Goal: Information Seeking & Learning: Stay updated

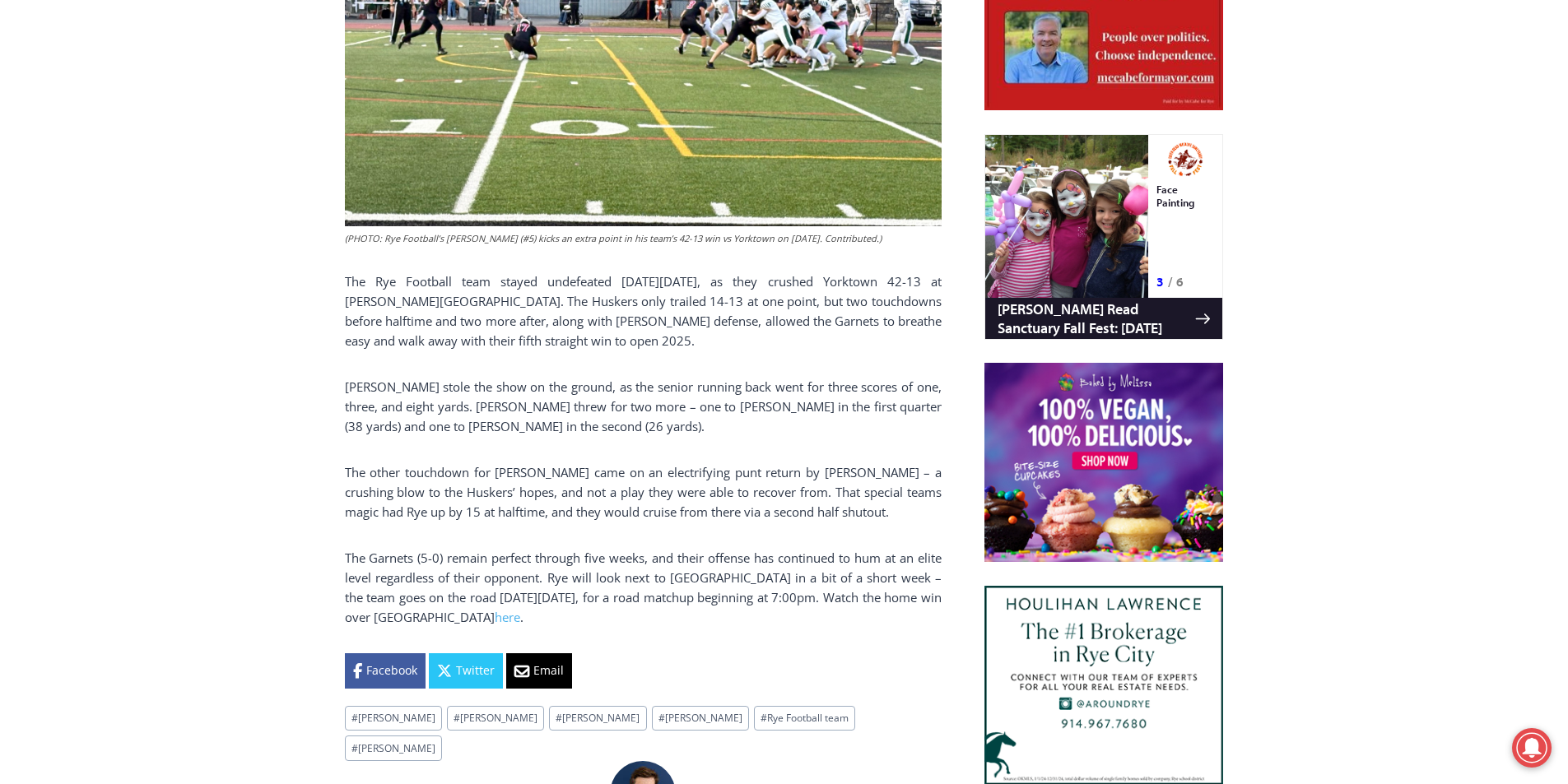
scroll to position [1015, 0]
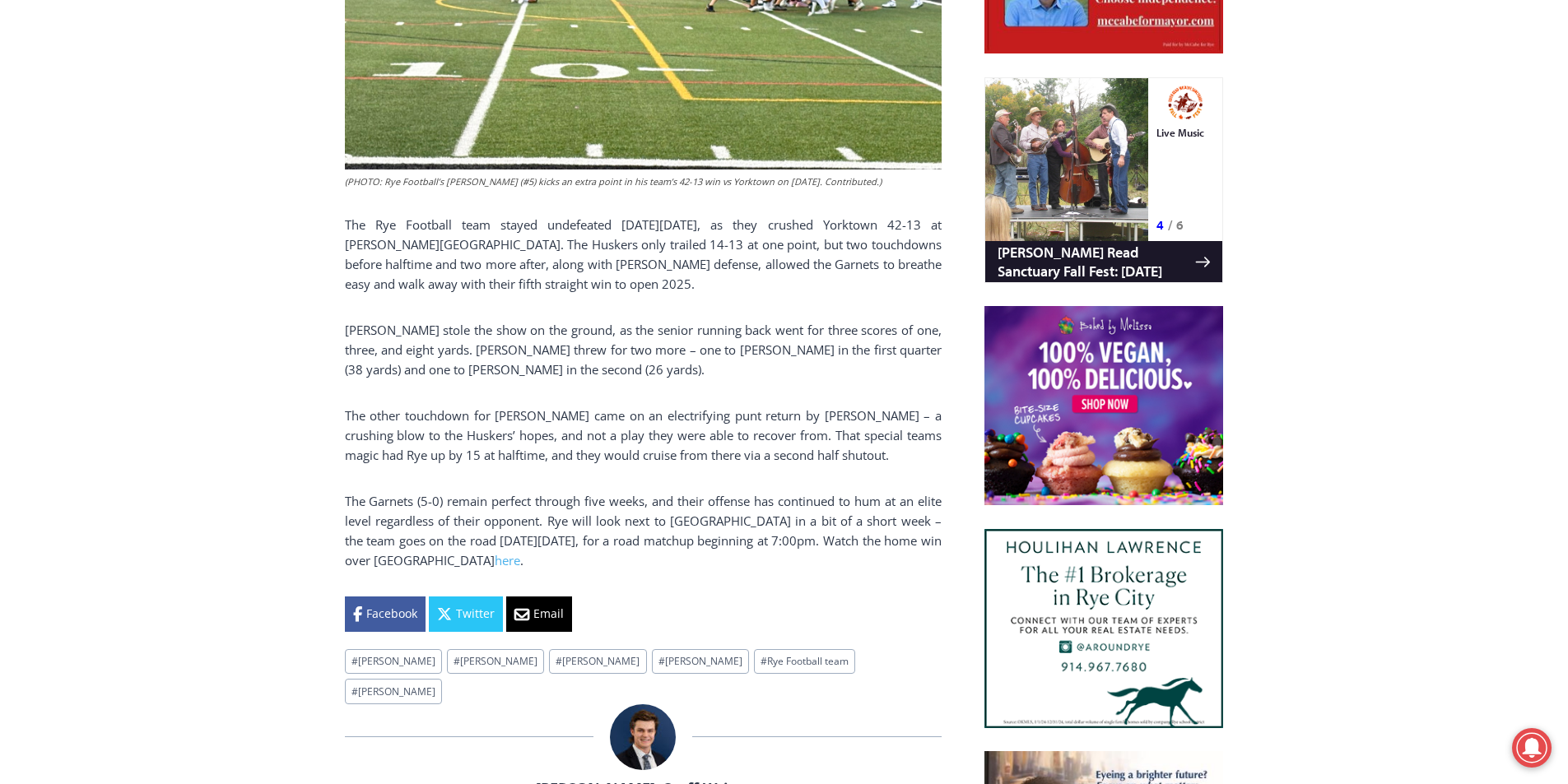
click at [1534, 254] on html "Skip to content 65.3 F Rye [DATE] Advertise Submit a Story or Event Listing Tip…" at bounding box center [784, 719] width 1568 height 3468
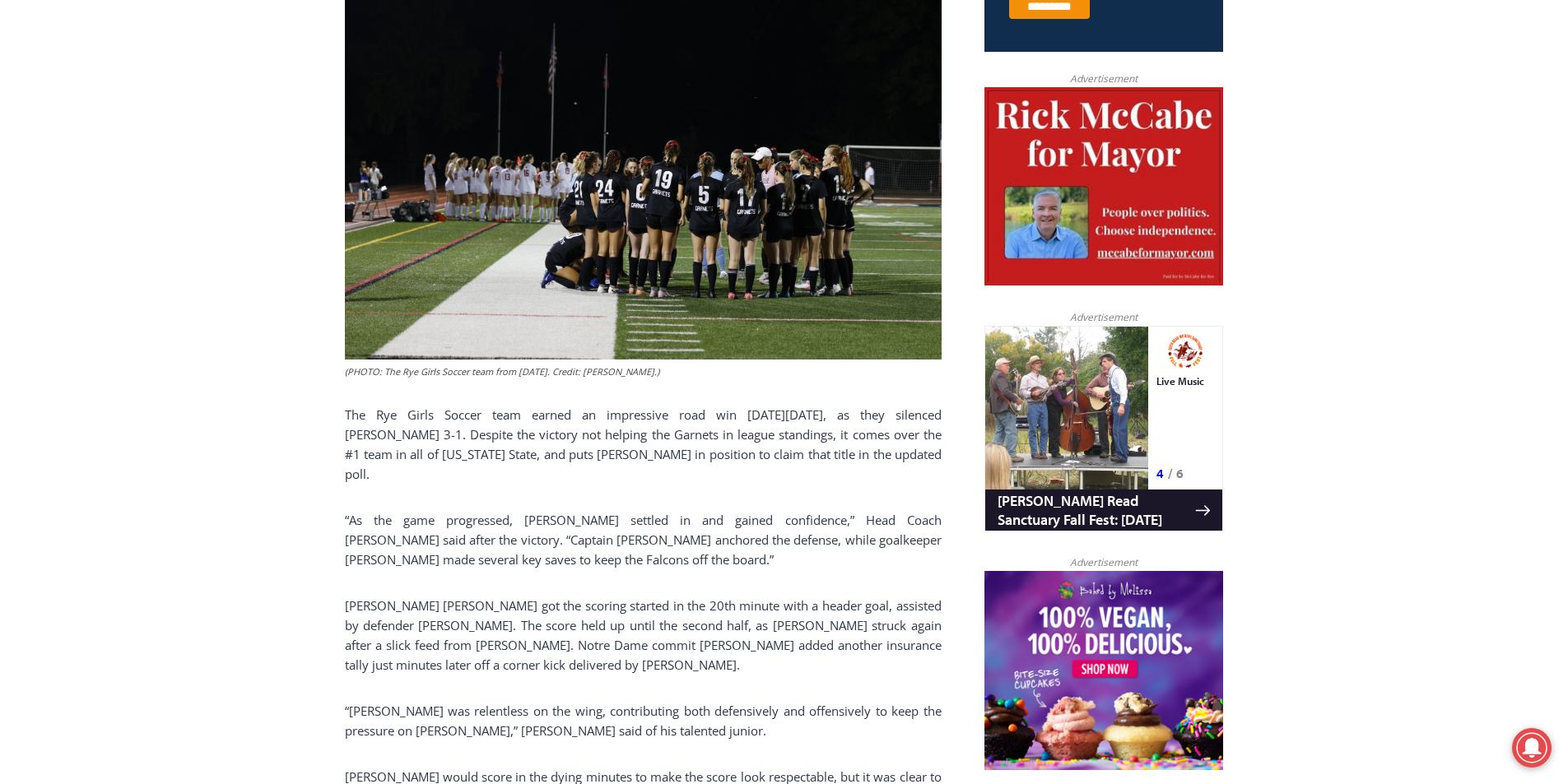
scroll to position [930, 0]
